Goal: Task Accomplishment & Management: Use online tool/utility

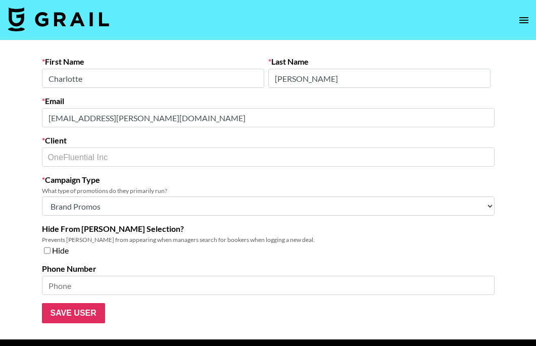
select select "Brand"
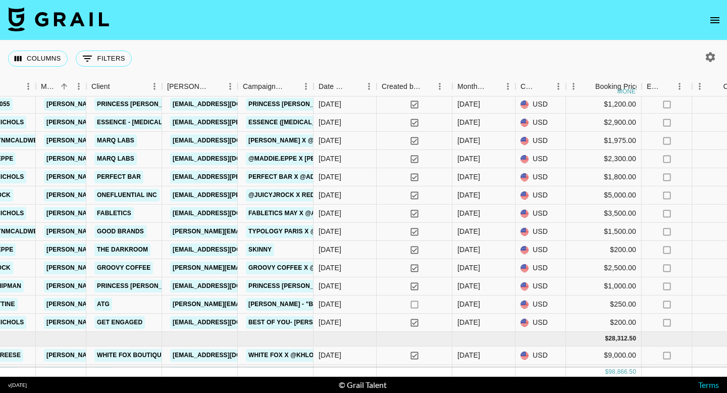
scroll to position [0, 376]
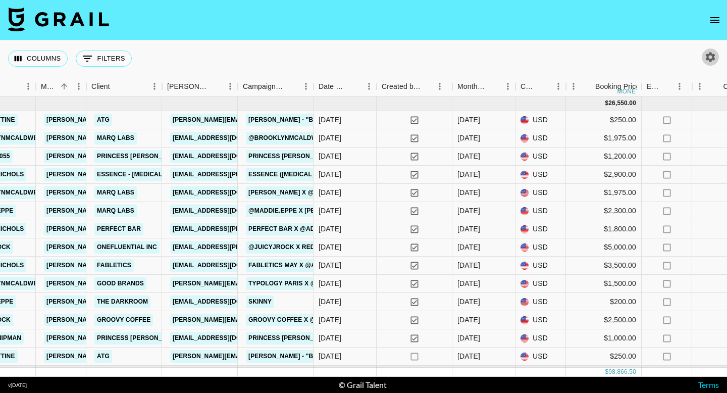
click at [707, 57] on icon "button" at bounding box center [711, 57] width 10 height 10
select select "[DATE]"
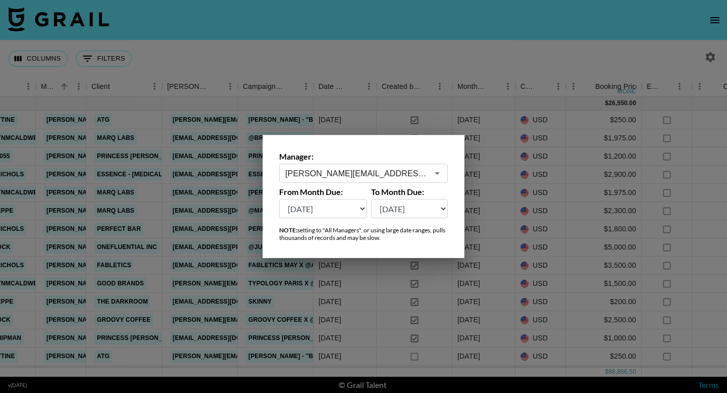
click at [408, 171] on input "[PERSON_NAME][EMAIL_ADDRESS][DOMAIN_NAME]" at bounding box center [356, 174] width 143 height 12
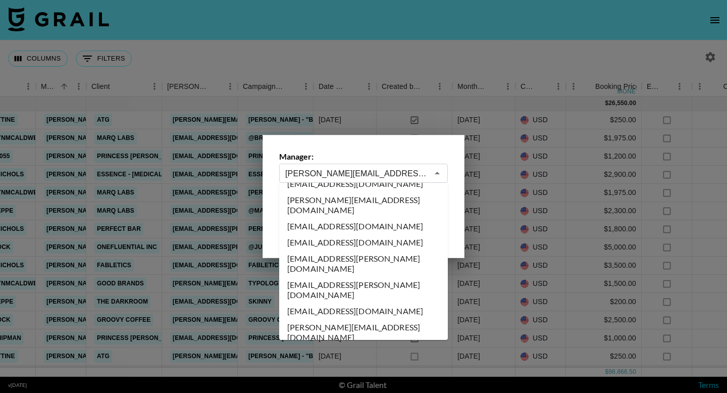
scroll to position [0, 0]
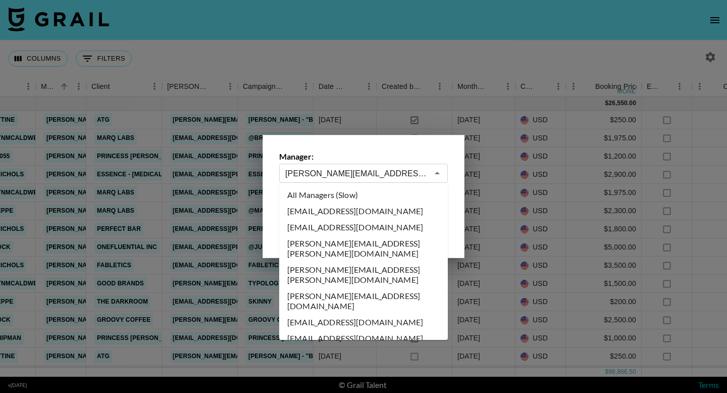
click at [343, 193] on li "All Managers (Slow)" at bounding box center [363, 195] width 169 height 16
type input "All Managers (Slow)"
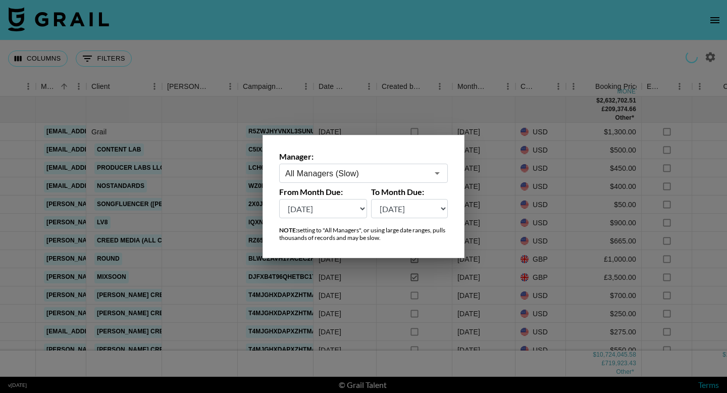
click at [286, 54] on div at bounding box center [363, 196] width 727 height 393
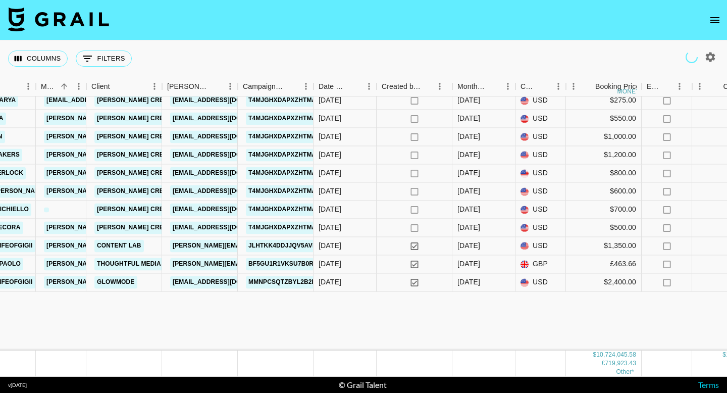
scroll to position [0, 376]
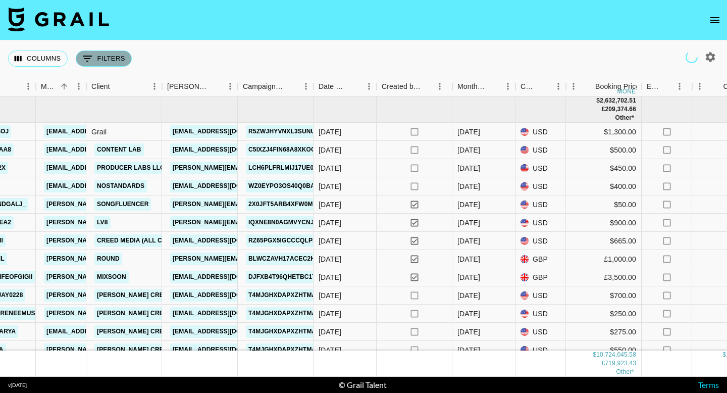
click at [122, 56] on button "0 Filters" at bounding box center [104, 58] width 56 height 16
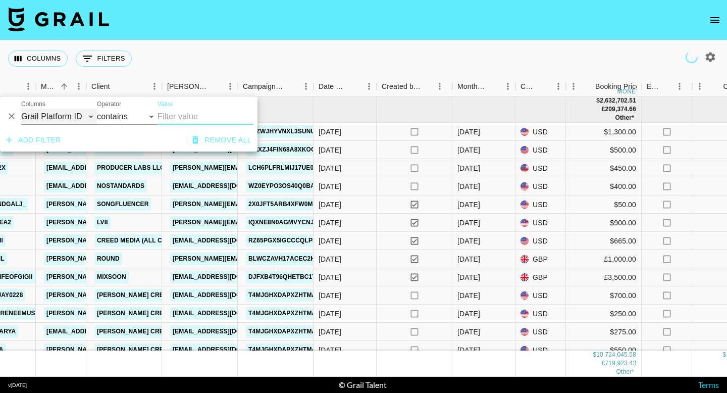
click at [72, 110] on select "Grail Platform ID Airtable ID Talent Manager Client [PERSON_NAME] Campaign (Typ…" at bounding box center [59, 117] width 76 height 16
select select "currency"
click at [141, 118] on select "contains equals starts with ends with is empty is not empty is any of" at bounding box center [127, 117] width 61 height 16
select select "equals"
click at [184, 117] on input "Value" at bounding box center [206, 117] width 96 height 16
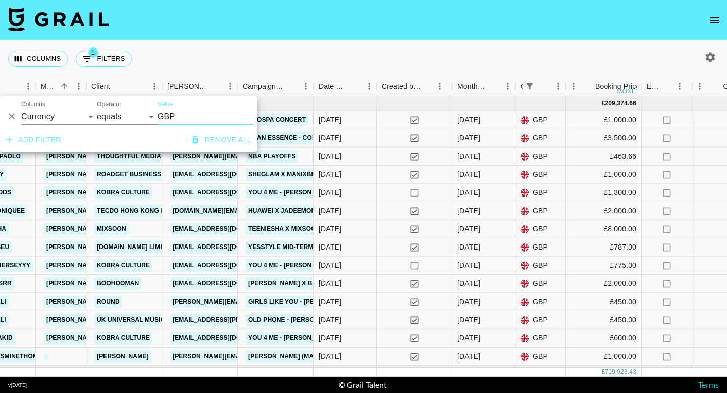
type input "GBP"
click at [330, 58] on div "Columns 1 Filters + Booking" at bounding box center [363, 58] width 727 height 36
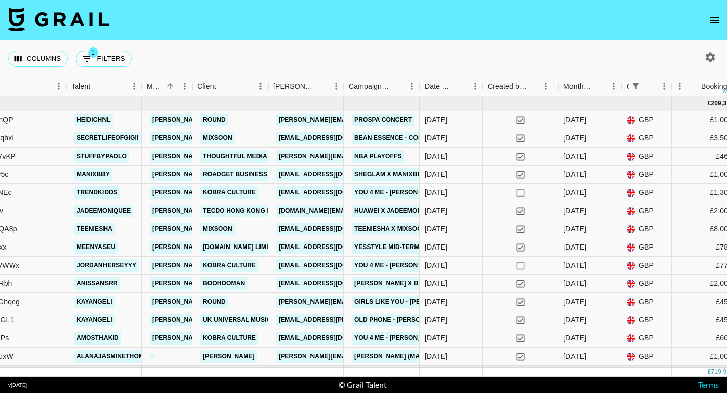
scroll to position [0, 266]
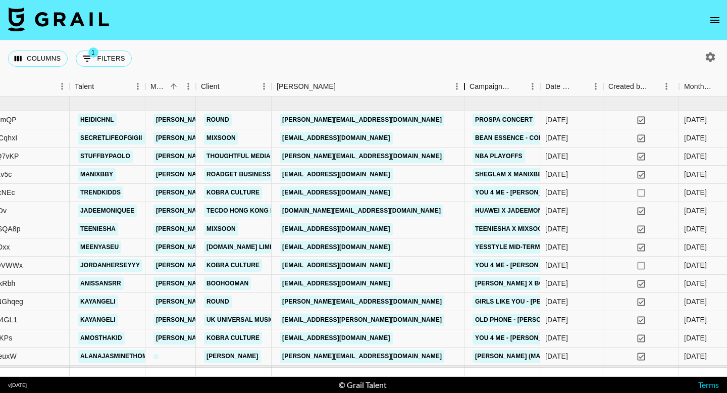
drag, startPoint x: 348, startPoint y: 85, endPoint x: 465, endPoint y: 90, distance: 117.7
click at [465, 89] on div "Booker" at bounding box center [464, 87] width 12 height 20
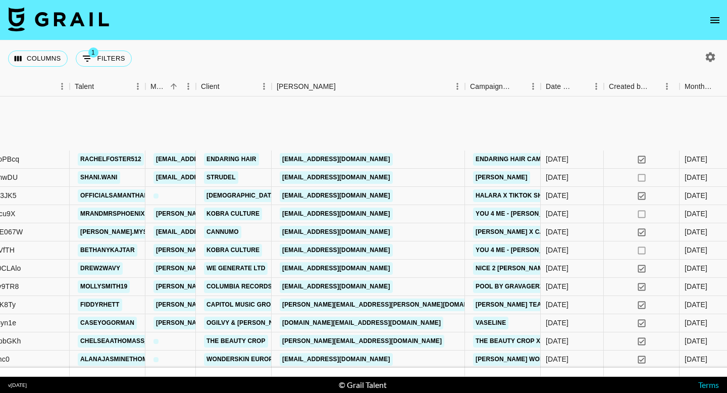
scroll to position [267, 266]
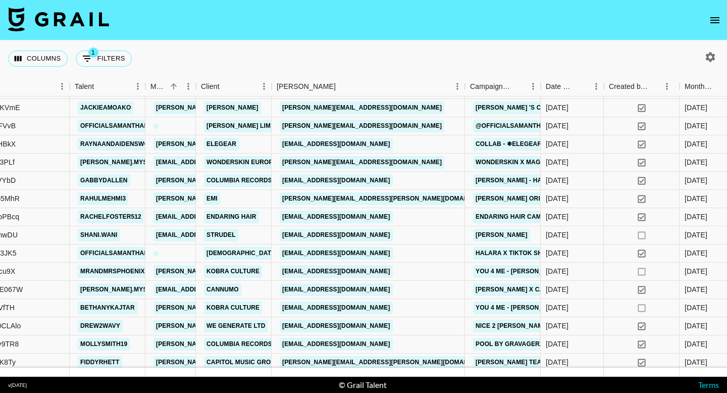
click at [708, 58] on icon "button" at bounding box center [711, 57] width 10 height 10
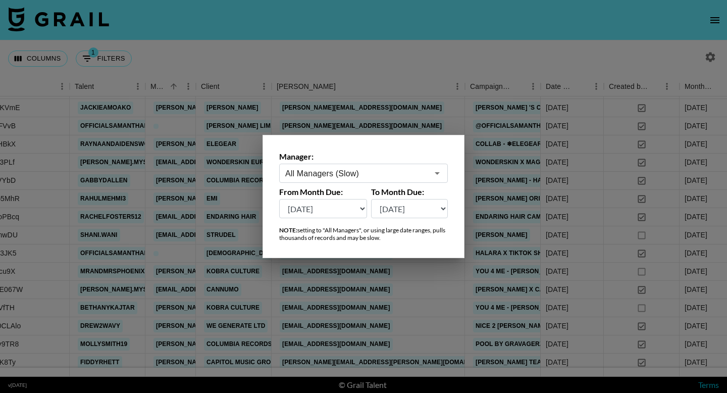
click at [357, 208] on select "[DATE] [DATE] '[DATE] May '[DATE] Mar '[DATE] Jan '[DATE] Nov '[DATE] Sep '[DAT…" at bounding box center [323, 208] width 88 height 19
select select "[DATE]"
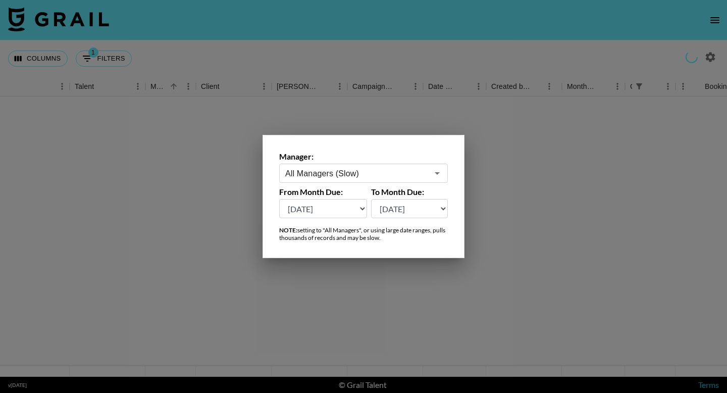
scroll to position [0, 266]
click at [449, 113] on div at bounding box center [363, 196] width 727 height 393
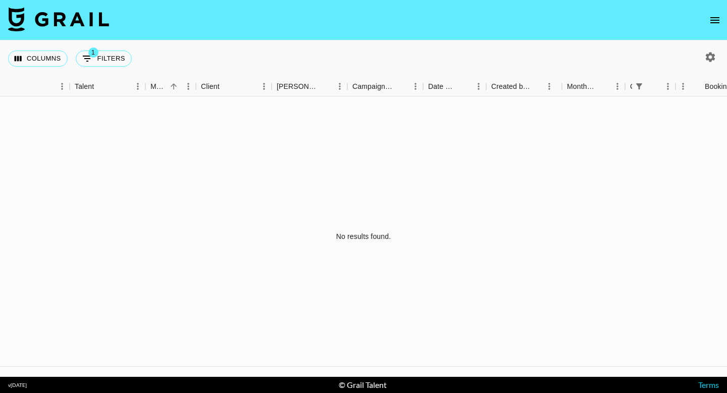
click at [705, 62] on icon "button" at bounding box center [710, 57] width 12 height 12
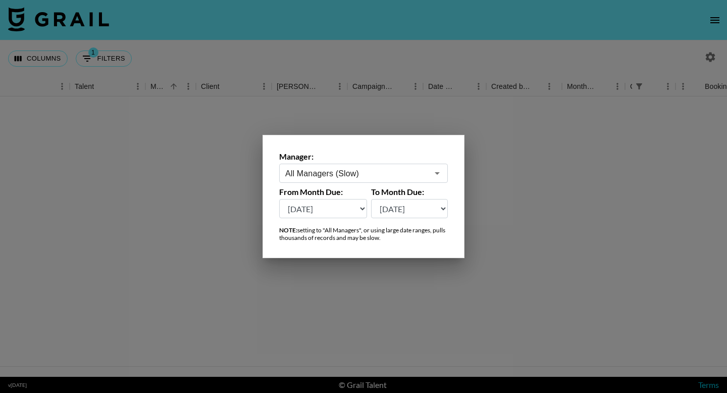
click at [360, 207] on select "[DATE] [DATE] '[DATE] May '[DATE] Mar '[DATE] Jan '[DATE] Nov '[DATE] Sep '[DAT…" at bounding box center [323, 208] width 88 height 19
select select "[DATE]"
click at [437, 174] on icon "Open" at bounding box center [437, 173] width 5 height 3
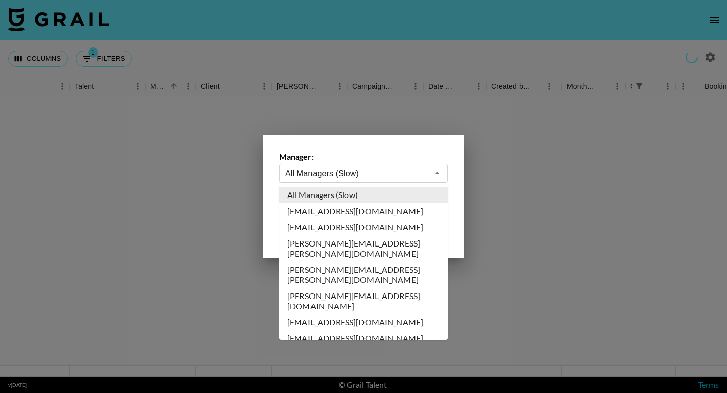
click at [353, 195] on li "All Managers (Slow)" at bounding box center [363, 195] width 169 height 16
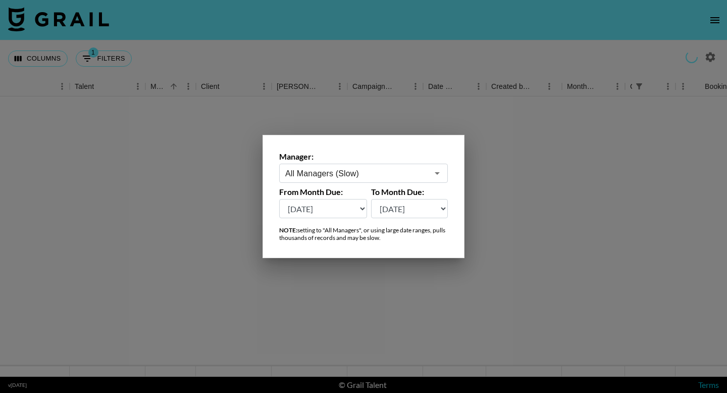
click at [499, 131] on div at bounding box center [363, 196] width 727 height 393
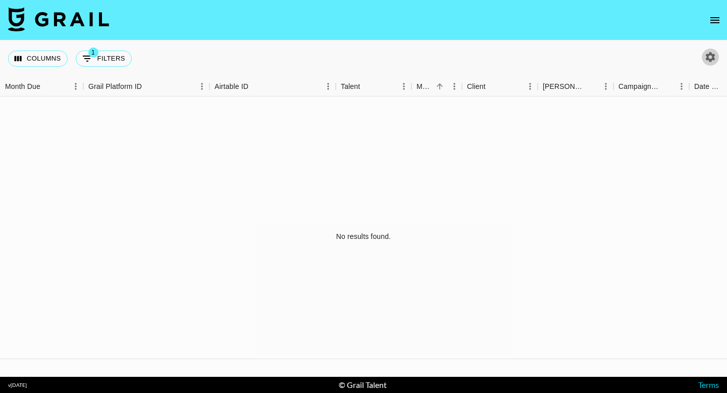
click at [710, 60] on icon "button" at bounding box center [711, 57] width 10 height 10
select select "[DATE]"
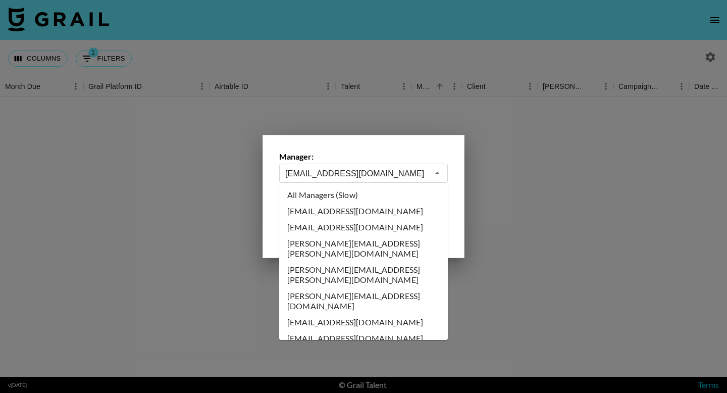
click at [404, 172] on input "[EMAIL_ADDRESS][DOMAIN_NAME]" at bounding box center [356, 174] width 143 height 12
click at [327, 198] on li "All Managers (Slow)" at bounding box center [363, 195] width 169 height 16
type input "All Managers (Slow)"
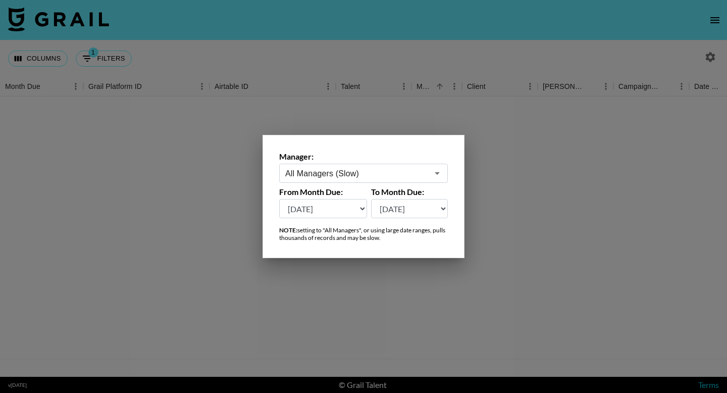
click at [362, 210] on select "[DATE] [DATE] '[DATE] May '[DATE] Mar '[DATE] Jan '[DATE] Nov '[DATE] Sep '[DAT…" at bounding box center [323, 208] width 88 height 19
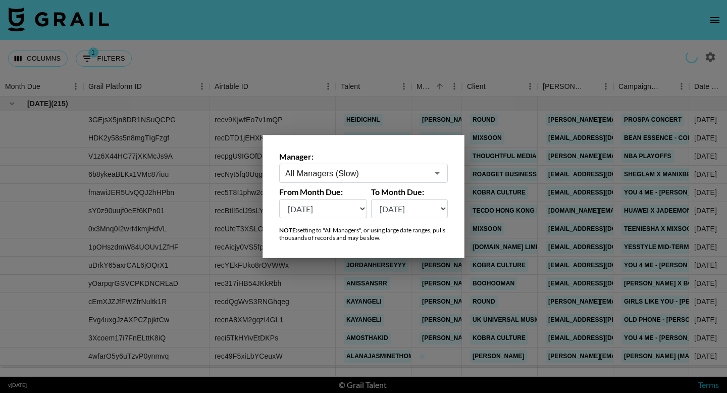
click at [488, 66] on div at bounding box center [363, 196] width 727 height 393
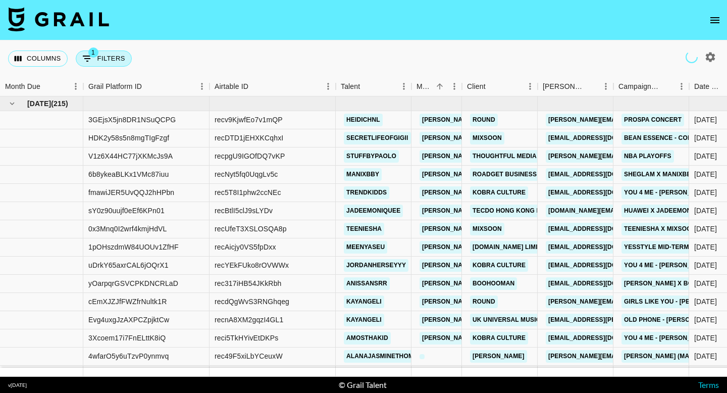
click at [119, 59] on button "1 Filters" at bounding box center [104, 58] width 56 height 16
select select "currency"
select select "equals"
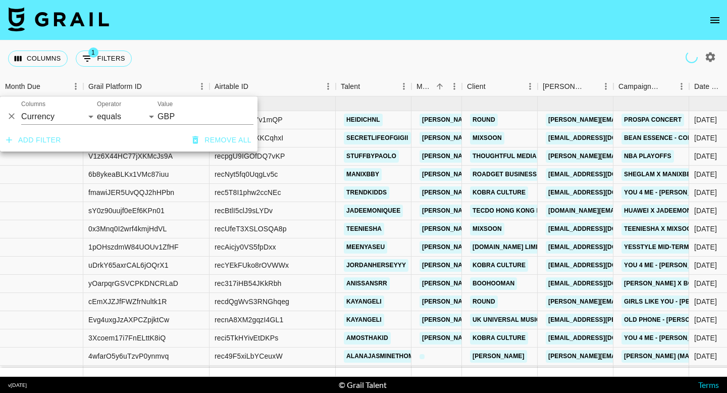
click at [275, 59] on div "Columns 1 Filters + Booking" at bounding box center [363, 58] width 727 height 36
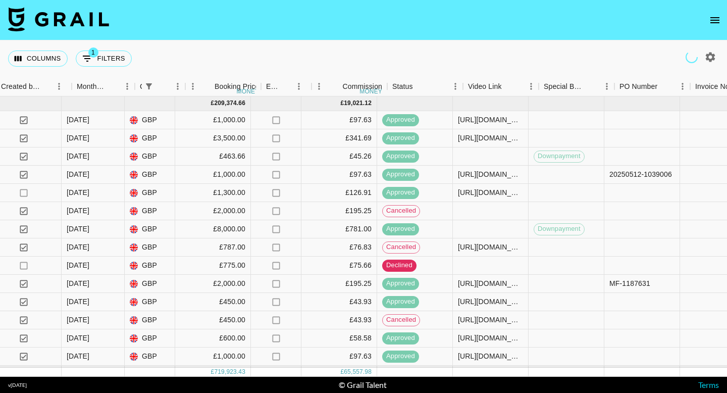
scroll to position [0, 776]
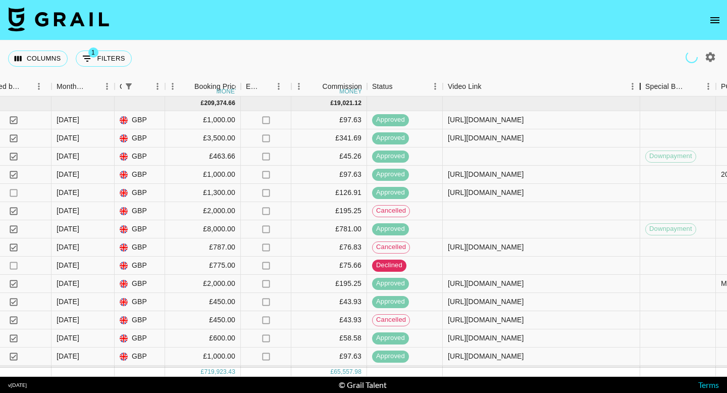
drag, startPoint x: 641, startPoint y: 91, endPoint x: 656, endPoint y: 95, distance: 15.2
click at [646, 95] on div "Video Link" at bounding box center [640, 87] width 12 height 20
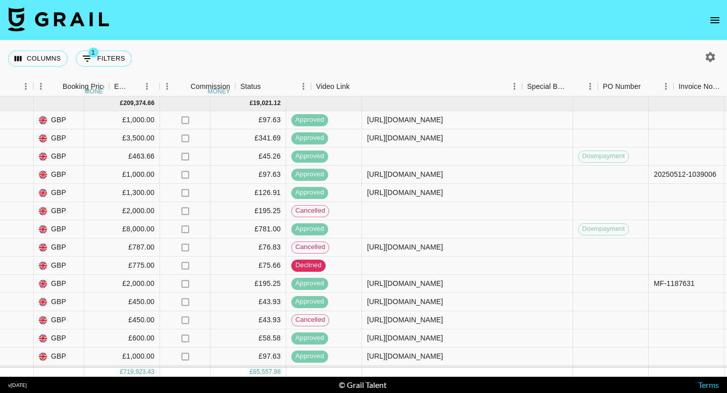
scroll to position [0, 908]
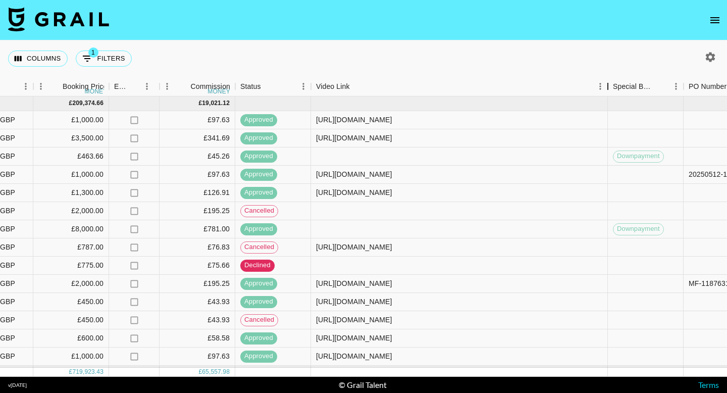
drag, startPoint x: 389, startPoint y: 85, endPoint x: 620, endPoint y: 91, distance: 231.8
click at [614, 91] on div "Video Link" at bounding box center [608, 87] width 12 height 20
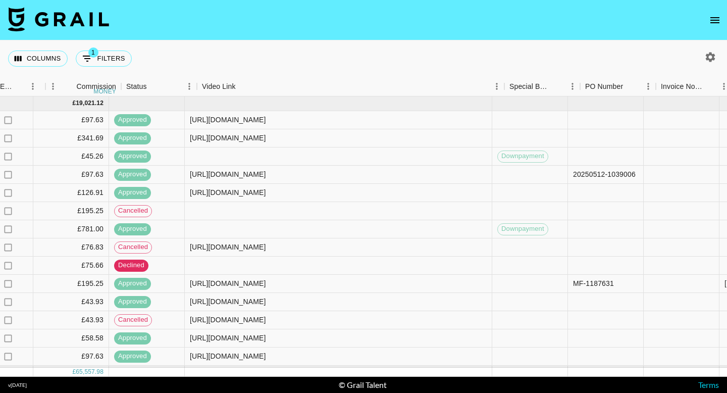
scroll to position [0, 1035]
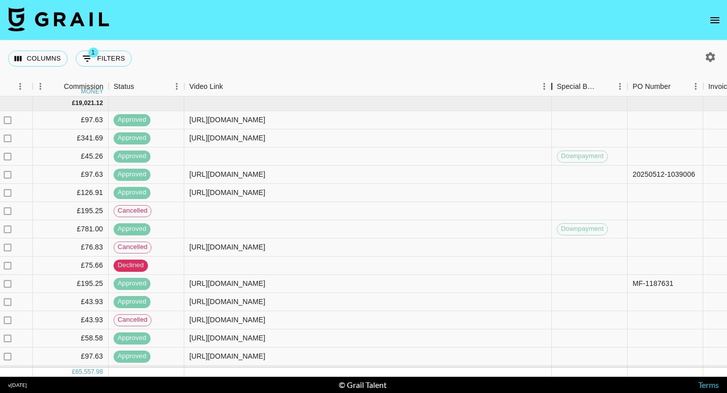
drag, startPoint x: 491, startPoint y: 83, endPoint x: 551, endPoint y: 86, distance: 60.2
click at [551, 86] on div "Video Link" at bounding box center [552, 87] width 12 height 20
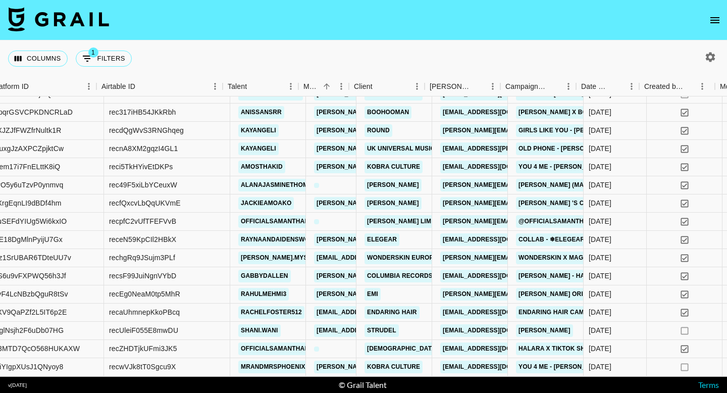
scroll to position [171, 198]
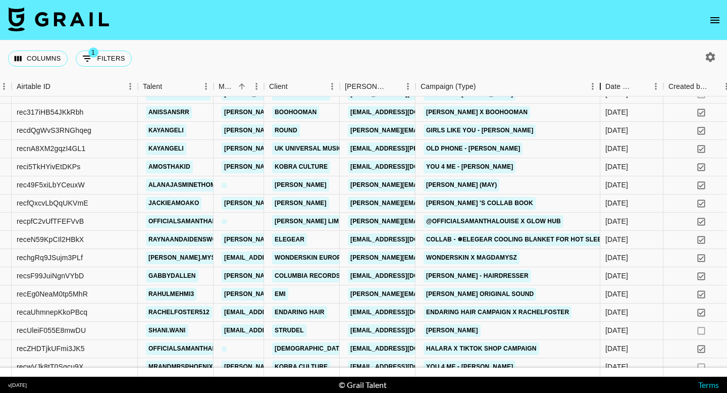
drag, startPoint x: 492, startPoint y: 85, endPoint x: 601, endPoint y: 88, distance: 109.1
click at [601, 88] on div "Campaign (Type)" at bounding box center [600, 87] width 12 height 20
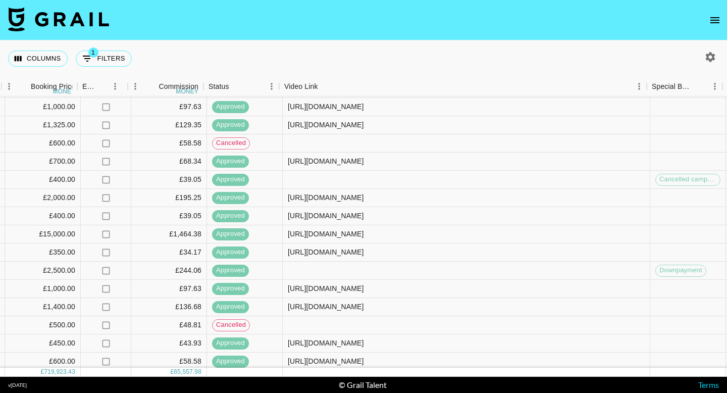
scroll to position [413, 1049]
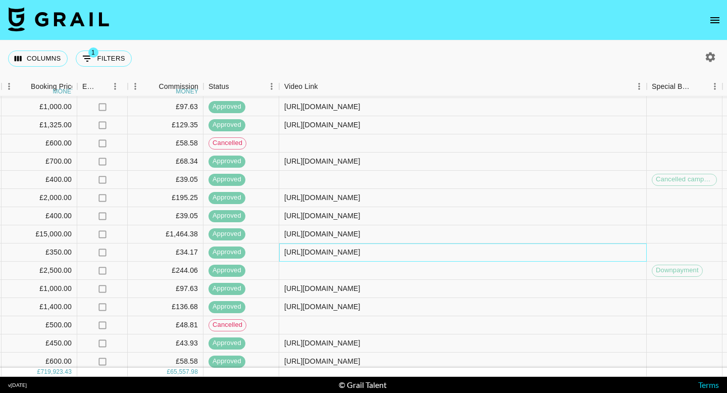
drag, startPoint x: 617, startPoint y: 254, endPoint x: 285, endPoint y: 252, distance: 332.2
click at [285, 252] on div "https://www.tiktok.com/@chelseaathomass_/video/7508312876034067734?_r=1&_t=ZN-8…" at bounding box center [463, 252] width 368 height 18
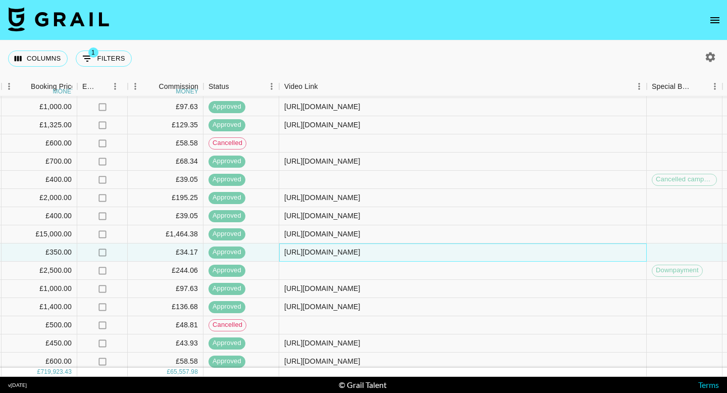
copy div "https://www.tiktok.com/@chelseaathomass_/video/7508312876034067734?_r=1&_t=ZN-8…"
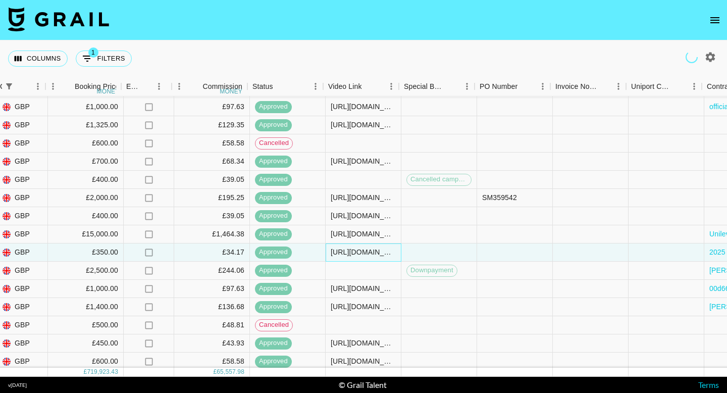
scroll to position [413, 897]
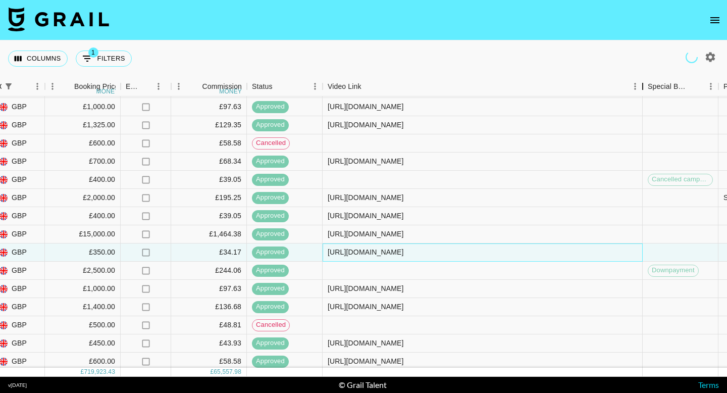
drag, startPoint x: 402, startPoint y: 90, endPoint x: 646, endPoint y: 97, distance: 243.9
click at [646, 97] on div "Date Created Created by Grail Team Month Due Currency Booking Price money Expen…" at bounding box center [363, 227] width 727 height 300
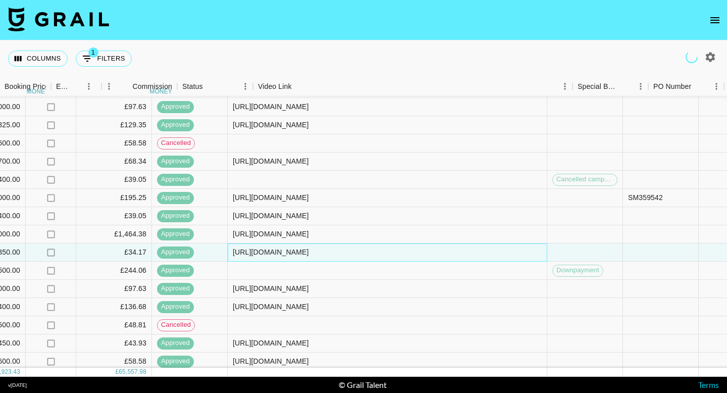
scroll to position [413, 1004]
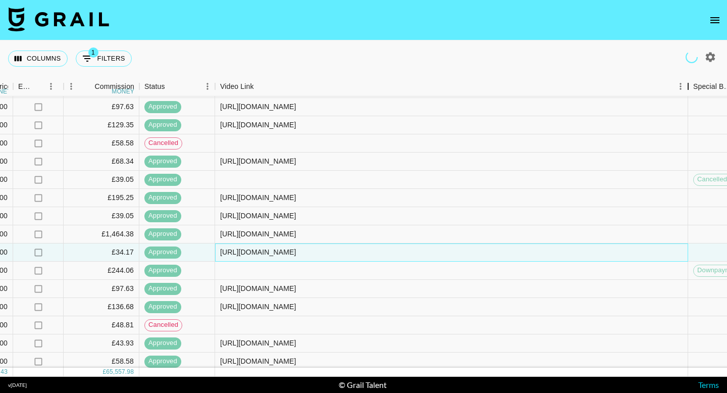
drag, startPoint x: 533, startPoint y: 87, endPoint x: 694, endPoint y: 91, distance: 161.6
click at [694, 91] on div "Video Link" at bounding box center [688, 87] width 12 height 20
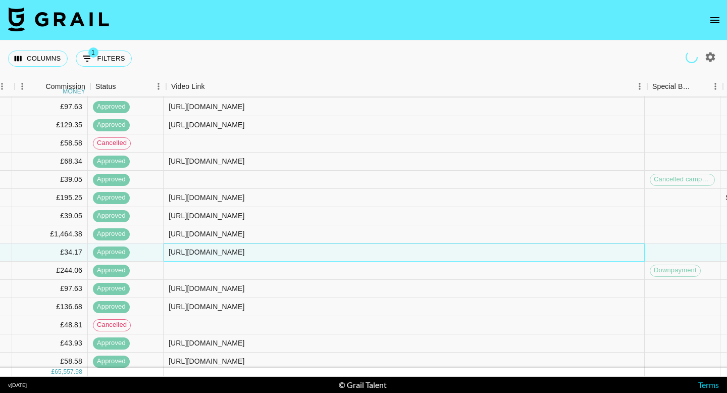
scroll to position [413, 1065]
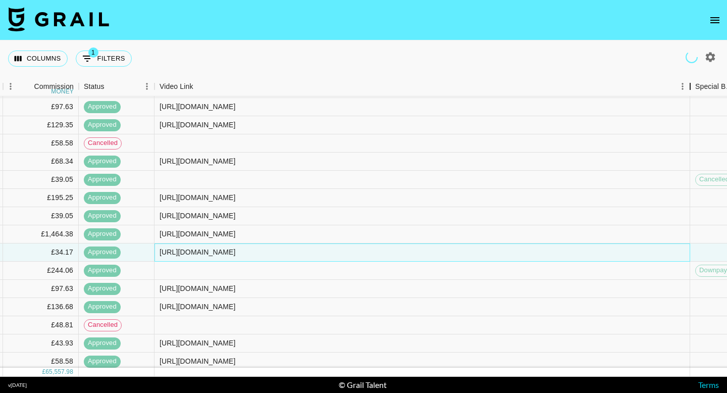
drag, startPoint x: 636, startPoint y: 86, endPoint x: 691, endPoint y: 87, distance: 54.5
click at [691, 87] on div "Video Link" at bounding box center [690, 87] width 12 height 20
drag, startPoint x: 634, startPoint y: 232, endPoint x: 158, endPoint y: 232, distance: 475.6
click at [159, 232] on div "https://www.tiktok.com/@caseyogorman/video/7491757228169448726?is_from_webapp=1…" at bounding box center [422, 234] width 536 height 18
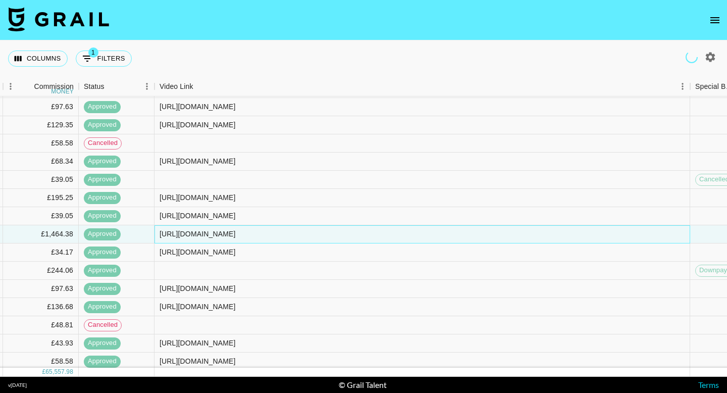
copy div "https://www.tiktok.com/@caseyogorman/video/7491757228169448726?is_from_webapp=1…"
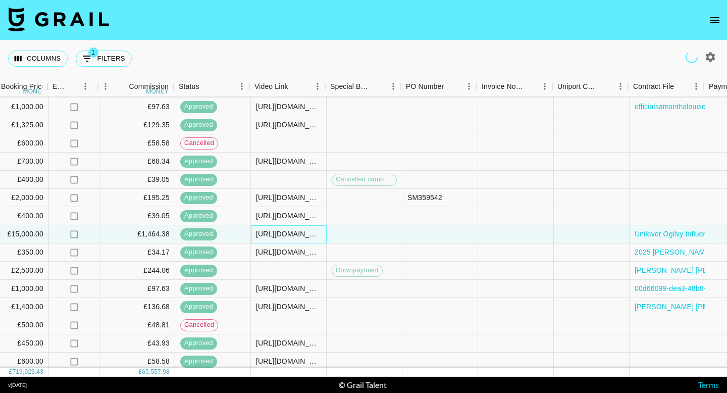
scroll to position [413, 970]
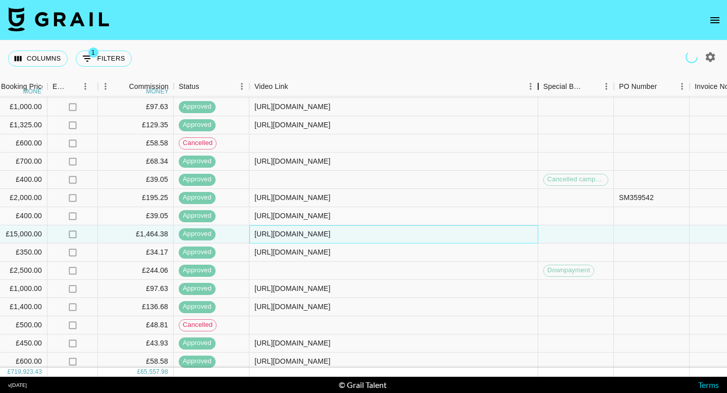
drag, startPoint x: 327, startPoint y: 86, endPoint x: 542, endPoint y: 97, distance: 214.8
click at [542, 97] on div "Date Created Created by Grail Team Month Due Currency Booking Price money Expen…" at bounding box center [363, 227] width 727 height 300
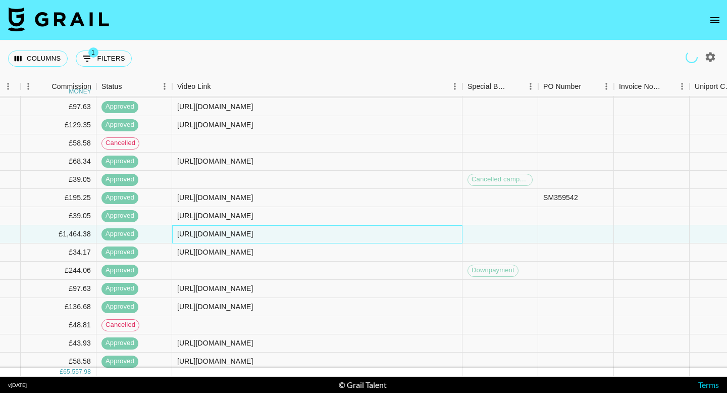
scroll to position [413, 1049]
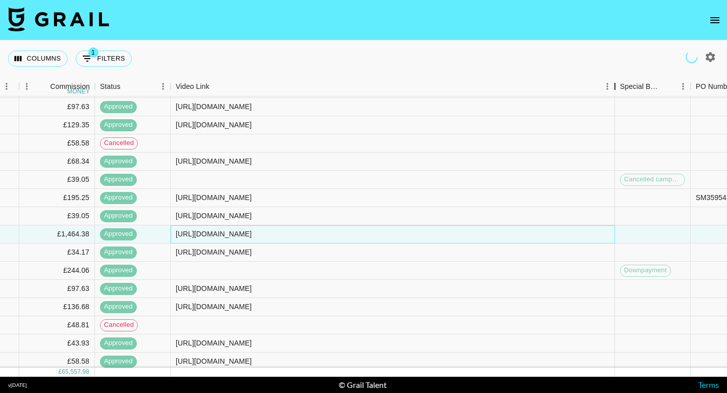
drag, startPoint x: 462, startPoint y: 86, endPoint x: 612, endPoint y: 89, distance: 150.5
click at [612, 89] on div "Video Link" at bounding box center [615, 87] width 12 height 20
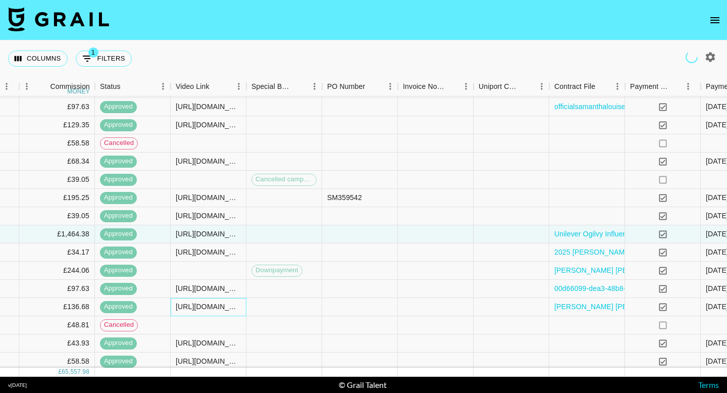
drag, startPoint x: 532, startPoint y: 303, endPoint x: 198, endPoint y: 304, distance: 334.2
click at [198, 302] on div "https://www.tiktok.com/@alanajasminethomas/video/7504701736683048214?_r=1&_t=ZN…" at bounding box center [209, 307] width 76 height 18
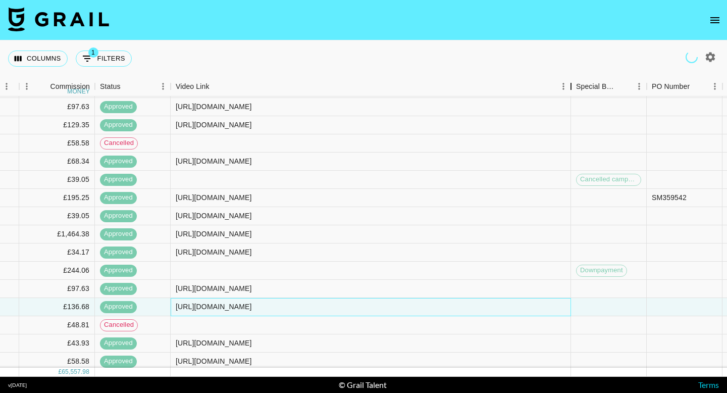
drag, startPoint x: 244, startPoint y: 87, endPoint x: 568, endPoint y: 107, distance: 325.2
click at [568, 107] on div "Currency Booking Price money Expenses: Remove Commission? Commission money Stat…" at bounding box center [363, 227] width 727 height 300
click at [405, 58] on div "Columns 1 Filters + Booking" at bounding box center [363, 58] width 727 height 36
drag, startPoint x: 526, startPoint y: 309, endPoint x: 175, endPoint y: 308, distance: 350.4
click at [175, 308] on div "https://www.tiktok.com/@alanajasminethomas/video/7504701736683048214?_r=1&_t=ZN…" at bounding box center [371, 307] width 400 height 18
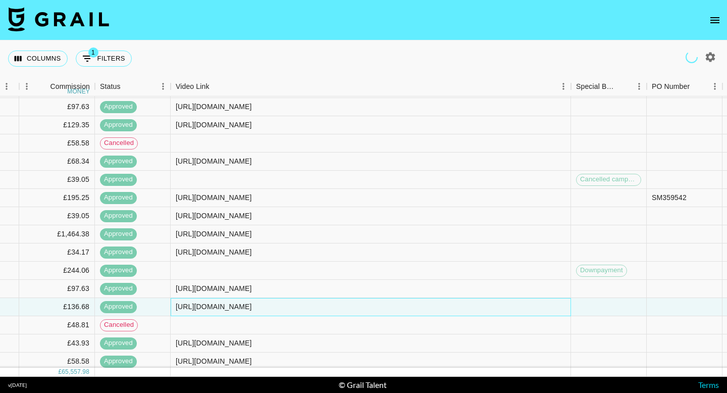
copy div "https://www.tiktok.com/@alanajasminethomas/video/7504701736683048214?_r=1&_t=ZN…"
